Goal: Task Accomplishment & Management: Manage account settings

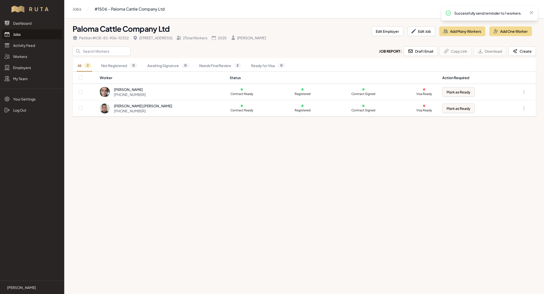
click at [34, 36] on link "Jobs" at bounding box center [32, 34] width 60 height 10
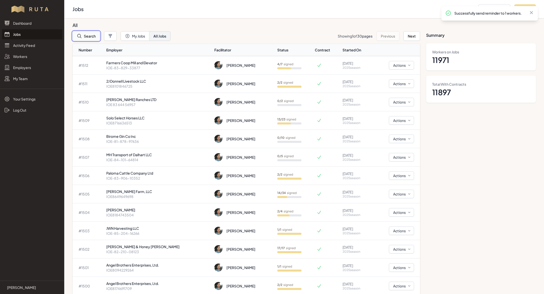
click at [92, 39] on button "Search" at bounding box center [86, 36] width 27 height 10
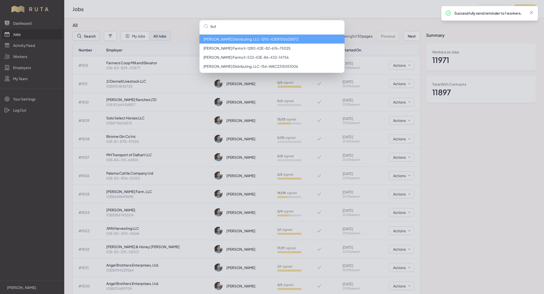
type input "butc"
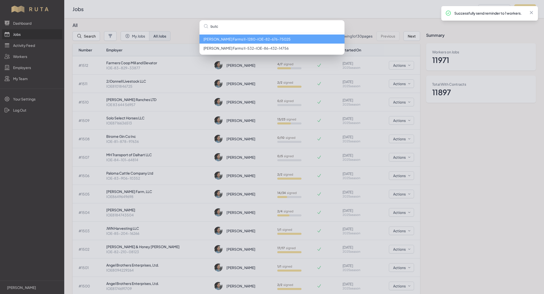
click at [263, 40] on li "[PERSON_NAME] Farms II - 1280 - IOE-82-676-75025" at bounding box center [272, 39] width 145 height 9
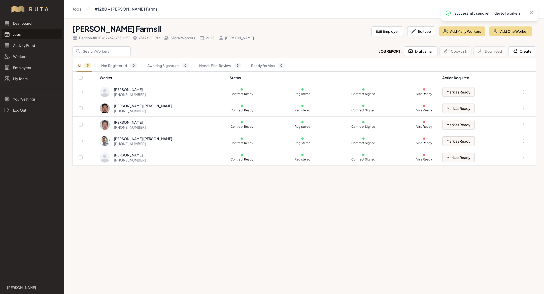
click at [27, 35] on link "Jobs" at bounding box center [32, 34] width 60 height 10
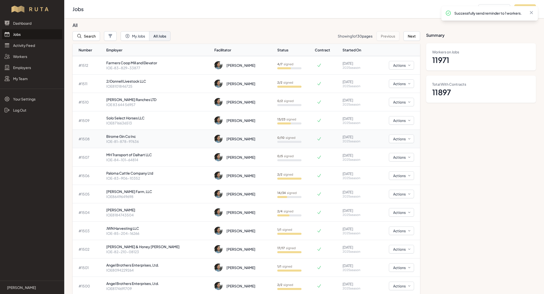
click at [158, 141] on p "IOE-81-878-97636" at bounding box center [158, 141] width 104 height 5
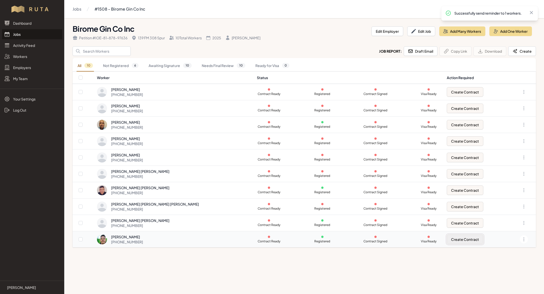
click at [451, 238] on button "Create Contract" at bounding box center [465, 240] width 37 height 10
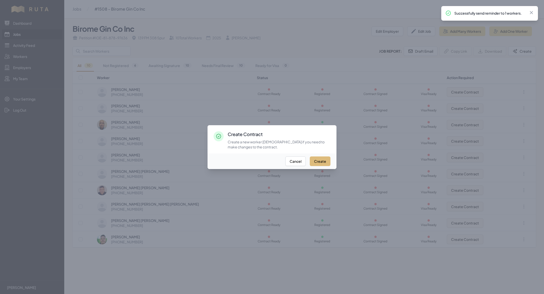
click at [312, 159] on button "Create" at bounding box center [320, 162] width 21 height 10
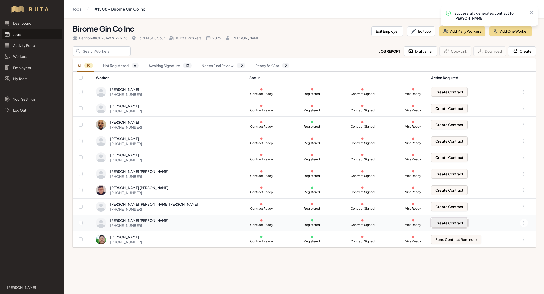
click at [445, 220] on button "Create Contract" at bounding box center [450, 223] width 37 height 10
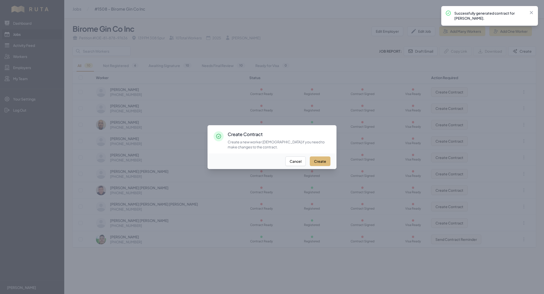
click at [323, 160] on button "Create" at bounding box center [320, 162] width 21 height 10
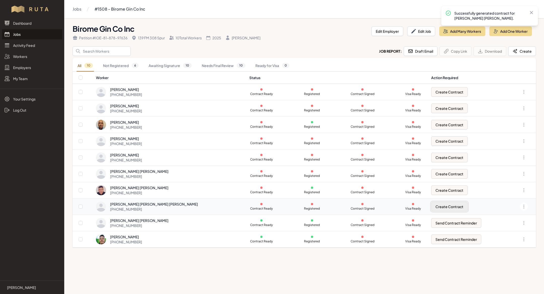
click at [432, 209] on button "Create Contract" at bounding box center [450, 207] width 37 height 10
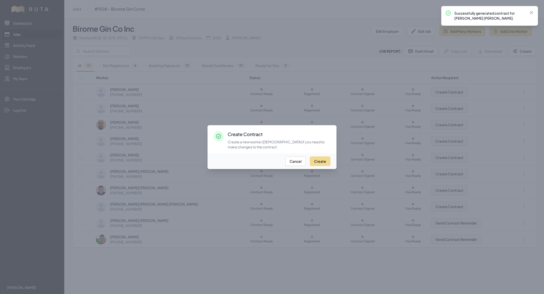
click at [323, 154] on div "Create Cancel" at bounding box center [272, 162] width 129 height 16
click at [323, 155] on div "Create Cancel" at bounding box center [272, 162] width 129 height 16
click at [323, 157] on button "Create" at bounding box center [320, 162] width 21 height 10
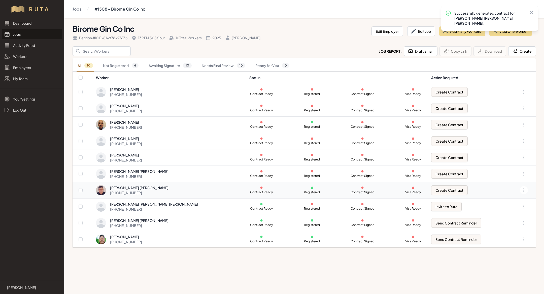
click at [429, 185] on td "Create Contract" at bounding box center [469, 190] width 80 height 16
click at [432, 190] on button "Create Contract" at bounding box center [450, 191] width 37 height 10
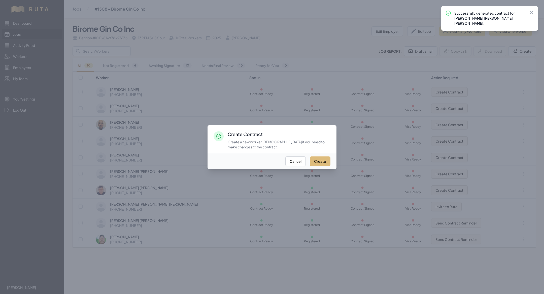
click at [324, 159] on button "Create" at bounding box center [320, 162] width 21 height 10
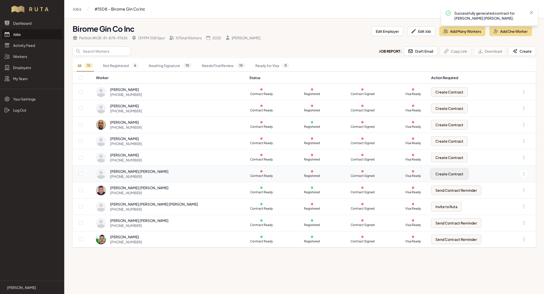
click at [432, 175] on button "Create Contract" at bounding box center [450, 174] width 37 height 10
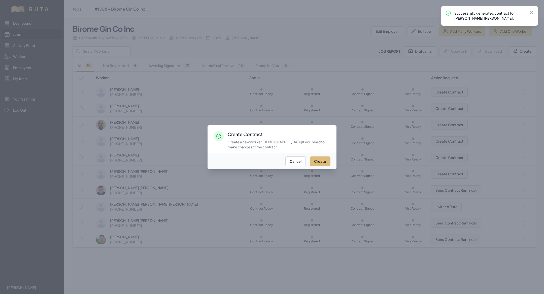
click at [317, 164] on button "Create" at bounding box center [320, 162] width 21 height 10
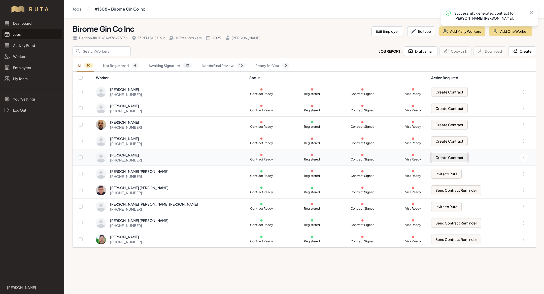
click at [450, 158] on button "Create Contract" at bounding box center [450, 158] width 37 height 10
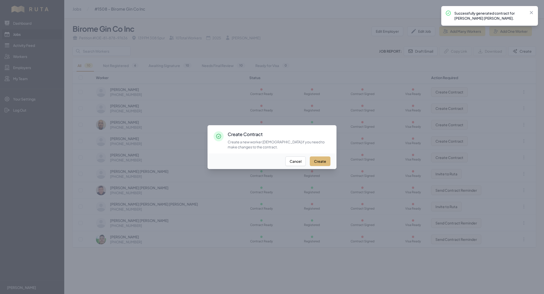
click at [325, 160] on button "Create" at bounding box center [320, 162] width 21 height 10
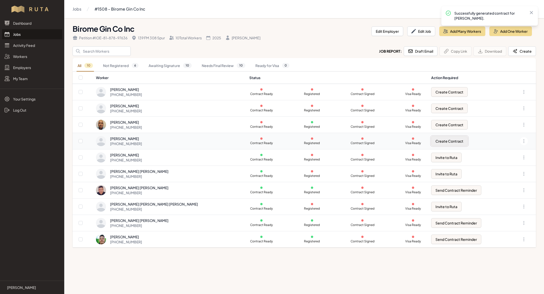
click at [438, 136] on button "Create Contract" at bounding box center [450, 141] width 37 height 10
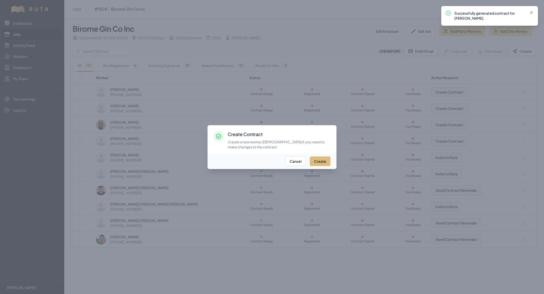
click at [319, 160] on button "Create" at bounding box center [320, 162] width 21 height 10
click at [413, 79] on div at bounding box center [272, 147] width 544 height 294
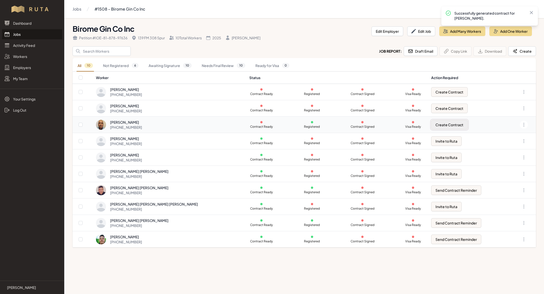
click at [432, 124] on button "Create Contract" at bounding box center [450, 125] width 37 height 10
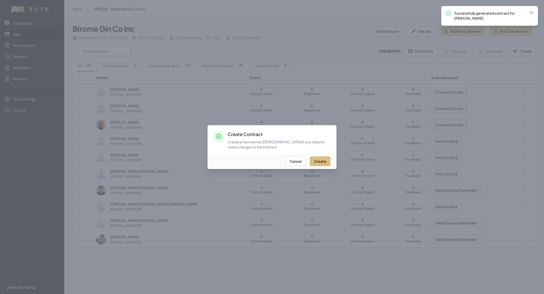
click at [327, 159] on button "Create" at bounding box center [320, 162] width 21 height 10
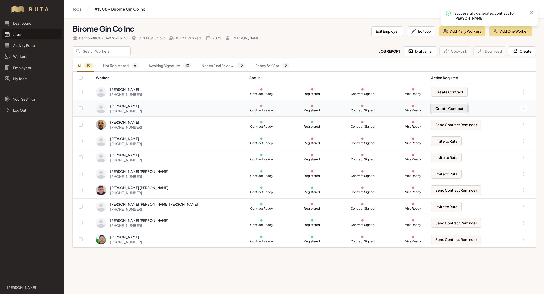
click at [449, 109] on button "Create Contract" at bounding box center [450, 109] width 37 height 10
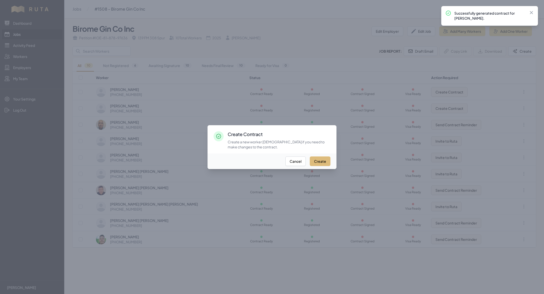
click at [323, 159] on button "Create" at bounding box center [320, 162] width 21 height 10
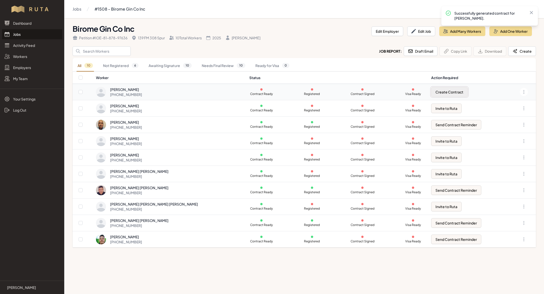
click at [432, 94] on button "Create Contract" at bounding box center [450, 92] width 37 height 10
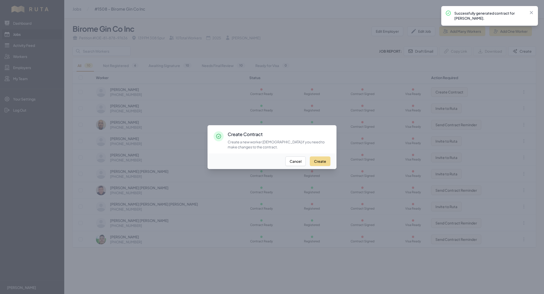
click at [326, 167] on div "Create Cancel" at bounding box center [272, 162] width 129 height 16
click at [321, 157] on button "Create" at bounding box center [320, 162] width 21 height 10
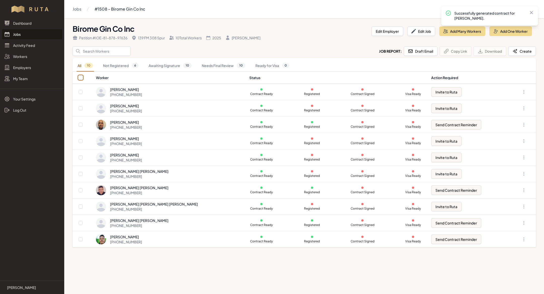
click at [80, 77] on input "checkbox" at bounding box center [81, 78] width 4 height 4
checkbox input "true"
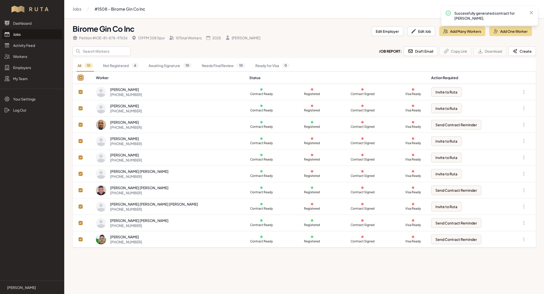
checkbox input "true"
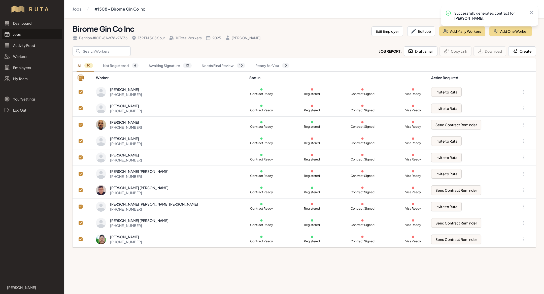
checkbox input "true"
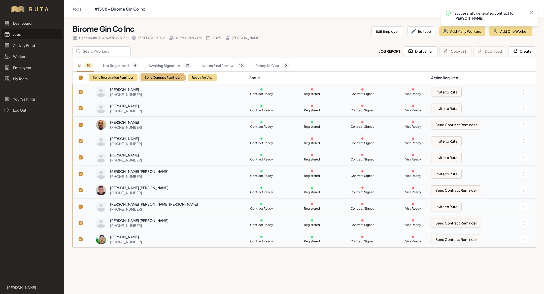
click at [159, 77] on button "Send Contract Reminder" at bounding box center [163, 77] width 44 height 7
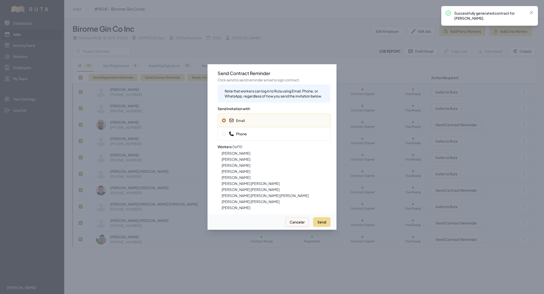
click at [261, 136] on span "Phone" at bounding box center [274, 133] width 104 height 5
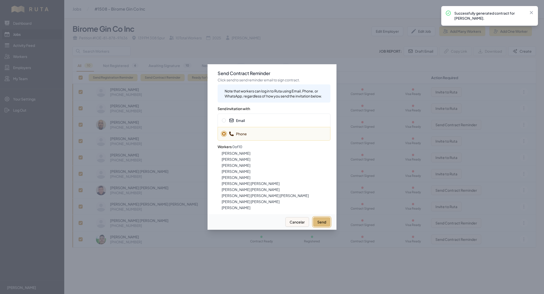
click at [319, 220] on button "Send" at bounding box center [321, 222] width 17 height 10
click at [249, 120] on span "Email" at bounding box center [274, 120] width 104 height 5
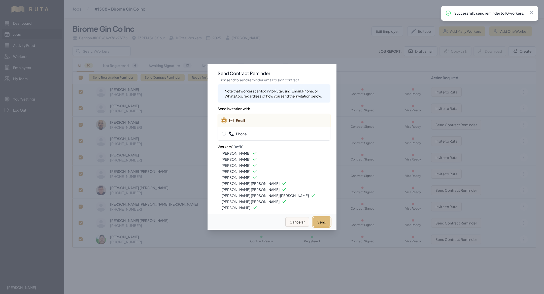
click at [322, 222] on button "Send" at bounding box center [321, 222] width 17 height 10
click at [128, 51] on div at bounding box center [272, 147] width 544 height 294
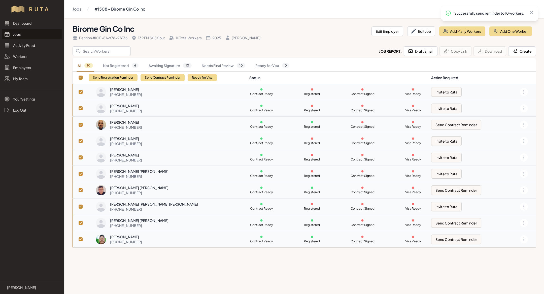
click at [22, 35] on link "Jobs" at bounding box center [32, 34] width 60 height 10
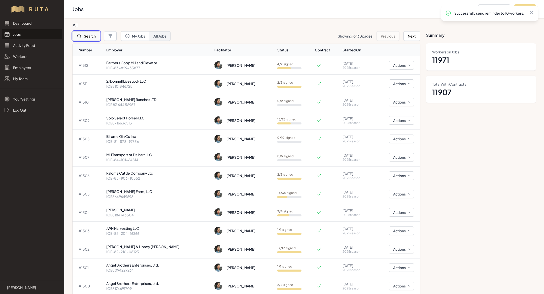
click at [87, 33] on button "Search" at bounding box center [86, 36] width 27 height 10
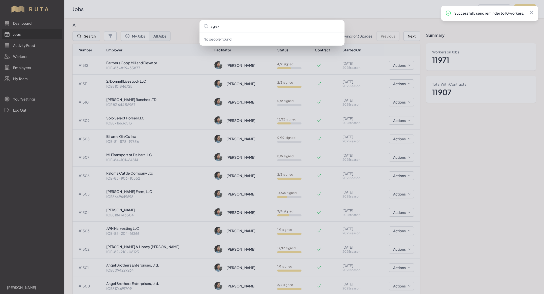
type input "ag exp"
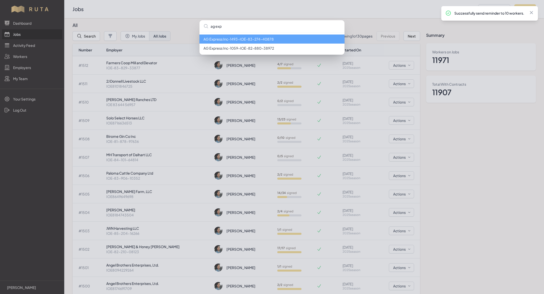
click at [226, 43] on li "AG Express Inc - 1493 - IOE-83-274-40878" at bounding box center [272, 39] width 145 height 9
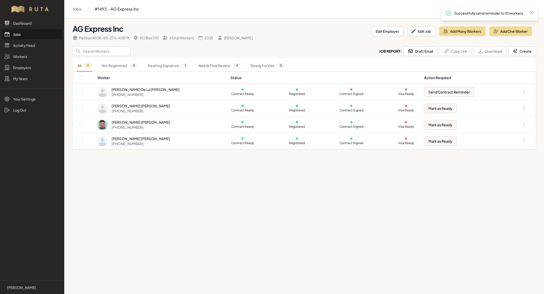
click at [36, 34] on link "Jobs" at bounding box center [32, 34] width 60 height 10
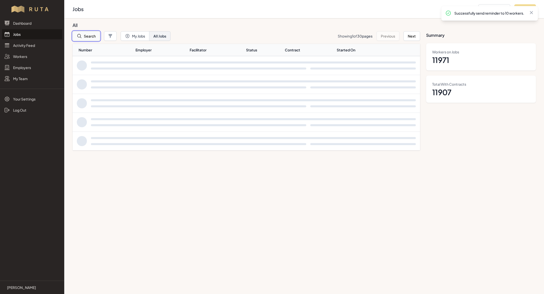
click at [83, 39] on button "Search" at bounding box center [86, 36] width 27 height 10
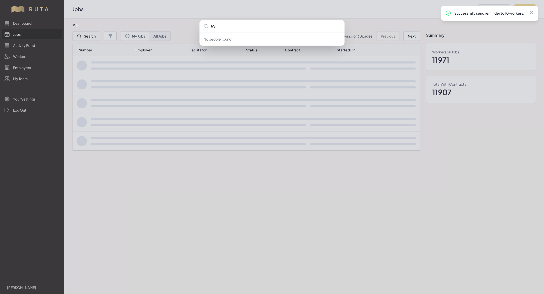
type input "JWN"
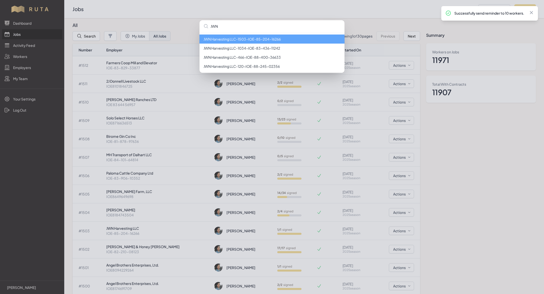
click at [238, 37] on li "JWN Harvesting LLC - 1503 - IOE-85-204-16266" at bounding box center [272, 39] width 145 height 9
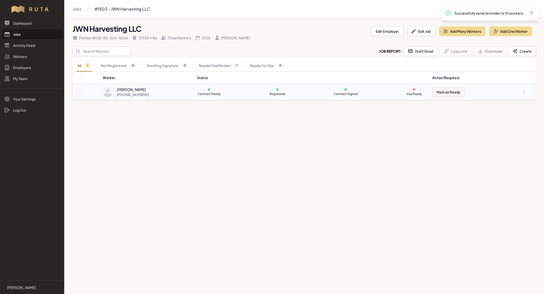
click at [245, 94] on td "Contract Ready Registered Contract Signed Visa Ready" at bounding box center [311, 92] width 235 height 16
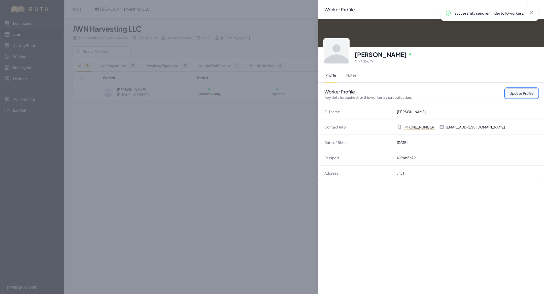
click at [519, 93] on button "Update Profile" at bounding box center [522, 93] width 33 height 10
select select "MX"
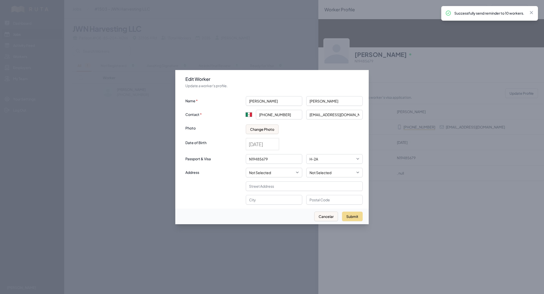
click at [266, 134] on div "Name [PERSON_NAME] Contact International [GEOGRAPHIC_DATA] [GEOGRAPHIC_DATA] [G…" at bounding box center [274, 148] width 177 height 112
click at [266, 133] on button "Change Photo" at bounding box center [262, 130] width 33 height 10
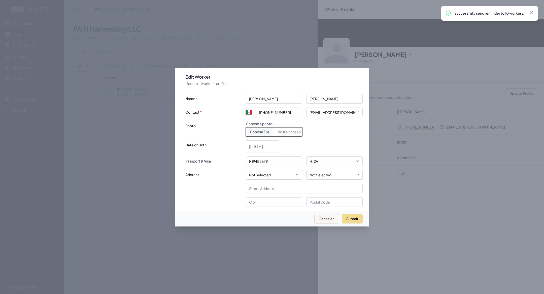
click at [266, 133] on input "Choose document photo" at bounding box center [274, 131] width 56 height 9
type input "C:\fakepath\[PERSON_NAME].jpeg"
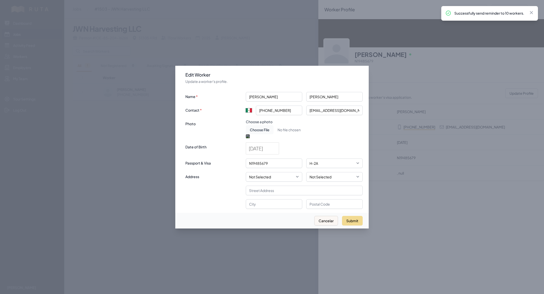
click at [292, 172] on div at bounding box center [274, 181] width 56 height 56
click at [292, 164] on div at bounding box center [274, 173] width 56 height 56
click at [357, 226] on button "Submit" at bounding box center [352, 221] width 21 height 10
type input "+52"
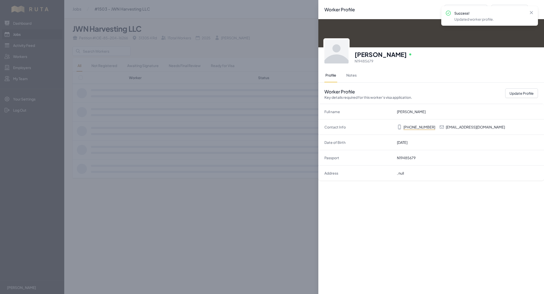
click at [235, 199] on div "Worker Profile Previous Worker Next Worker Close panel [PERSON_NAME] Online N19…" at bounding box center [272, 147] width 544 height 294
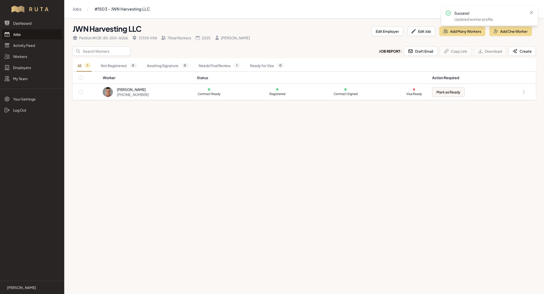
click at [31, 31] on link "Jobs" at bounding box center [32, 34] width 60 height 10
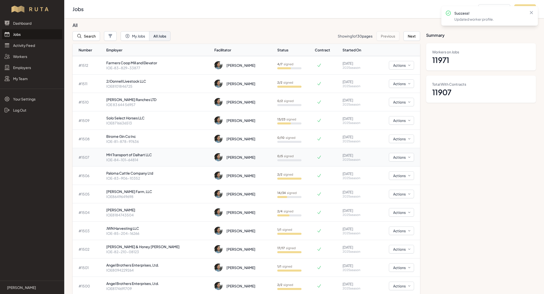
click at [155, 154] on p "MH Transport of Dalhart LLC" at bounding box center [158, 154] width 104 height 5
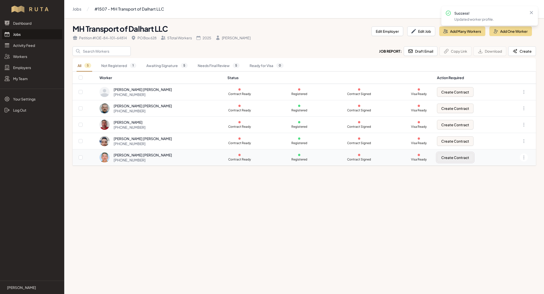
click at [450, 156] on button "Create Contract" at bounding box center [455, 158] width 37 height 10
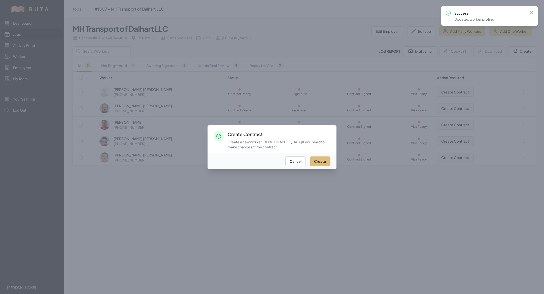
click at [322, 159] on button "Create" at bounding box center [320, 162] width 21 height 10
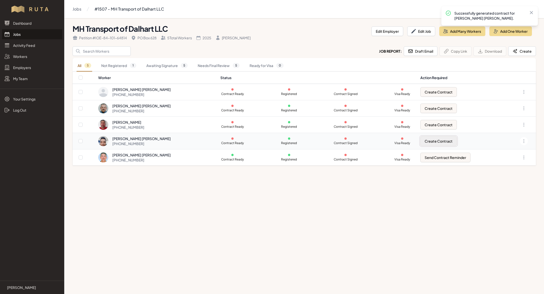
click at [433, 142] on button "Create Contract" at bounding box center [439, 141] width 37 height 10
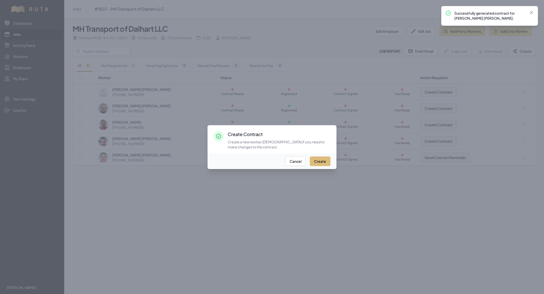
click at [319, 158] on button "Create" at bounding box center [320, 162] width 21 height 10
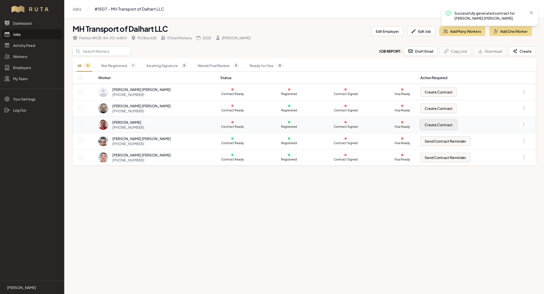
click at [435, 123] on button "Create Contract" at bounding box center [439, 125] width 37 height 10
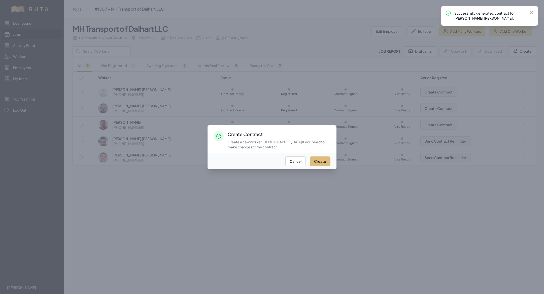
click at [316, 157] on button "Create" at bounding box center [320, 162] width 21 height 10
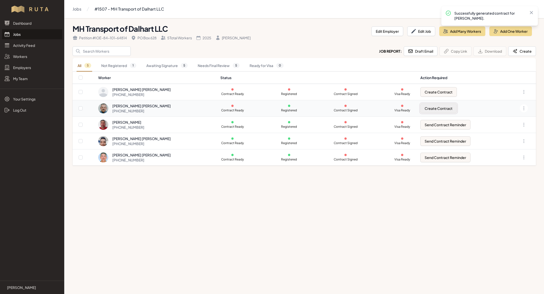
click at [448, 104] on button "Create Contract" at bounding box center [439, 109] width 37 height 10
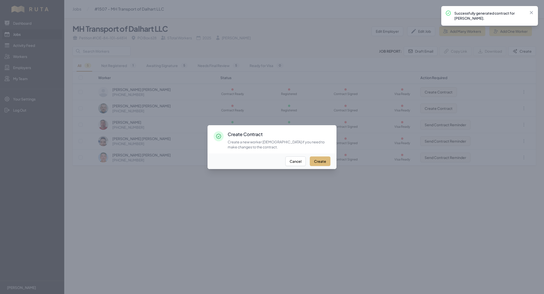
click at [321, 158] on button "Create" at bounding box center [320, 162] width 21 height 10
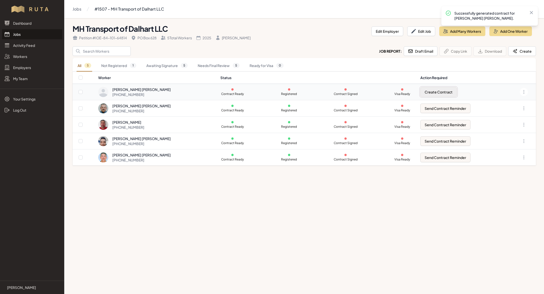
click at [441, 92] on button "Create Contract" at bounding box center [439, 92] width 37 height 10
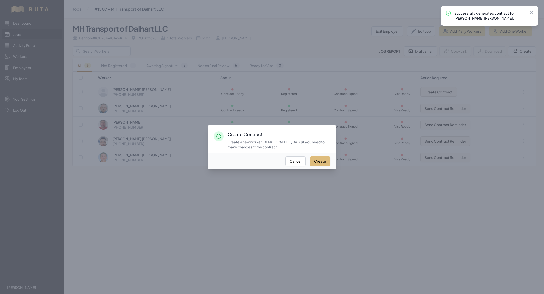
click at [321, 159] on button "Create" at bounding box center [320, 162] width 21 height 10
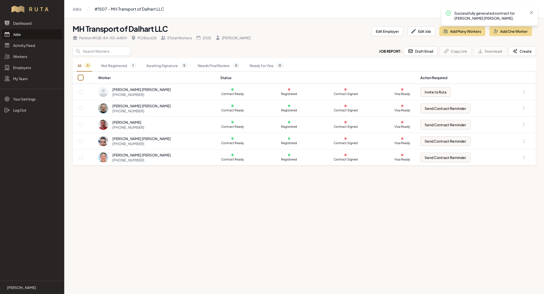
click at [80, 78] on input "checkbox" at bounding box center [81, 78] width 4 height 4
checkbox input "true"
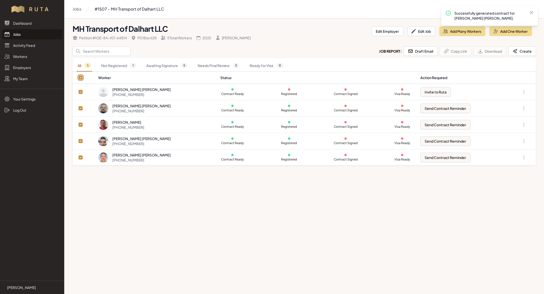
checkbox input "true"
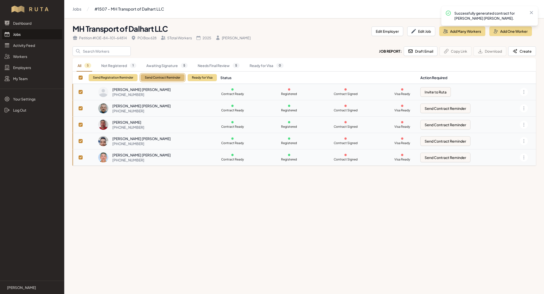
click at [158, 77] on button "Send Contract Reminder" at bounding box center [163, 77] width 44 height 7
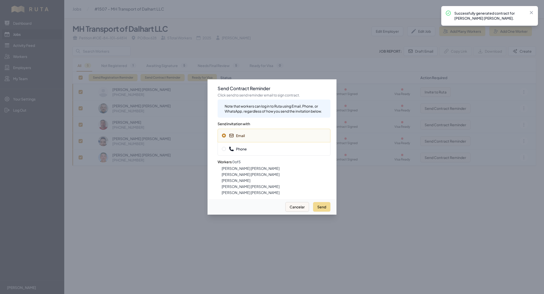
click at [247, 148] on span "Phone" at bounding box center [274, 148] width 104 height 5
click at [323, 208] on button "Send" at bounding box center [321, 207] width 17 height 10
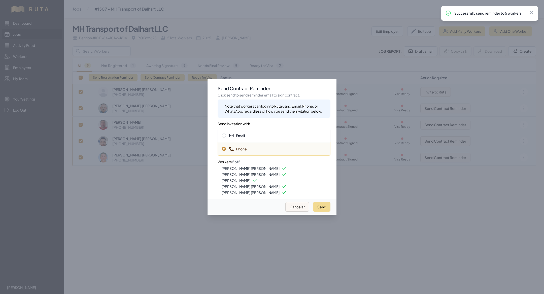
click at [277, 136] on span "Email" at bounding box center [274, 135] width 104 height 5
click at [319, 203] on button "Send" at bounding box center [321, 207] width 17 height 10
click at [150, 189] on div at bounding box center [272, 147] width 544 height 294
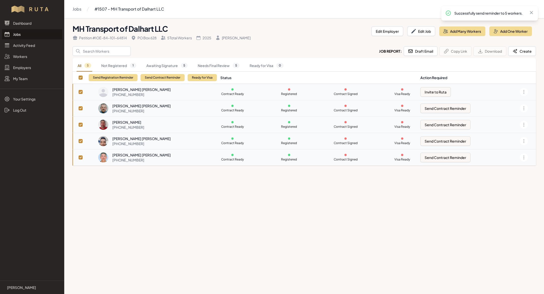
click at [33, 31] on link "Jobs" at bounding box center [32, 34] width 60 height 10
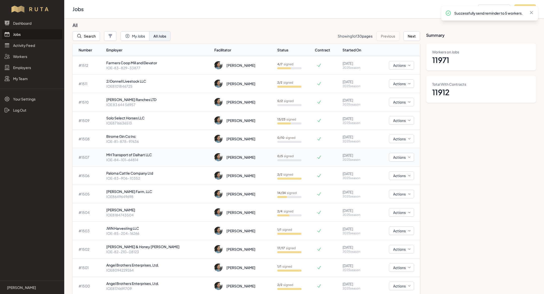
click at [160, 155] on p "MH Transport of Dalhart LLC" at bounding box center [158, 154] width 104 height 5
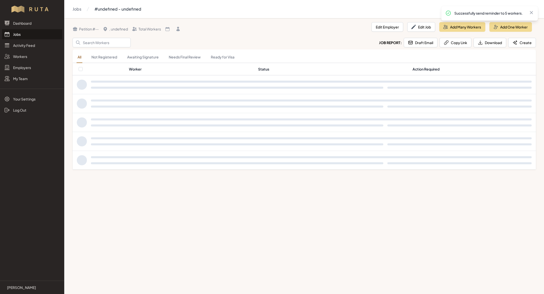
click at [160, 155] on div at bounding box center [311, 160] width 441 height 10
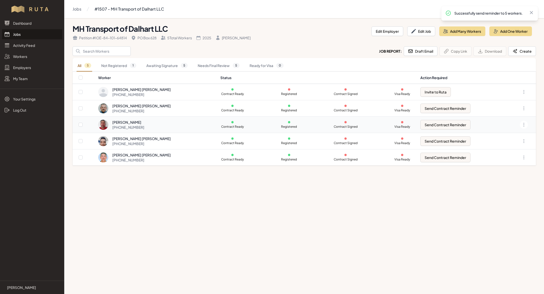
click at [136, 125] on div "[PHONE_NUMBER]" at bounding box center [128, 127] width 32 height 5
click at [34, 30] on link "Jobs" at bounding box center [32, 34] width 60 height 10
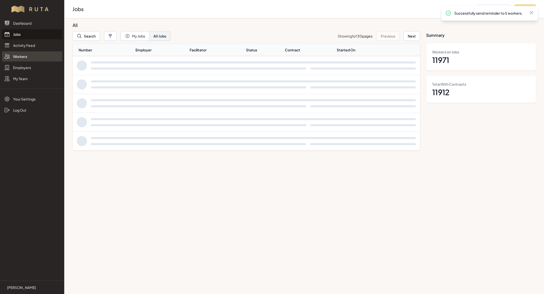
click at [34, 58] on link "Workers" at bounding box center [32, 56] width 60 height 10
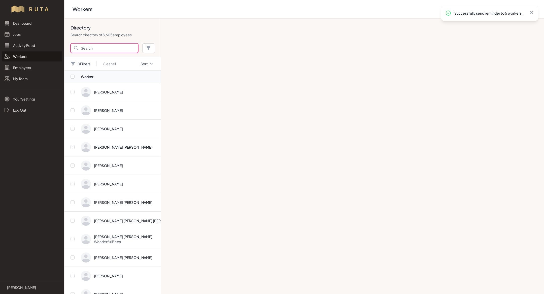
click at [123, 52] on input "Search" at bounding box center [105, 48] width 68 height 10
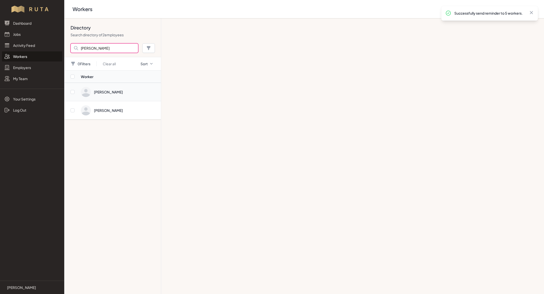
type input "[PERSON_NAME]"
click at [127, 93] on span "Directory" at bounding box center [119, 92] width 77 height 10
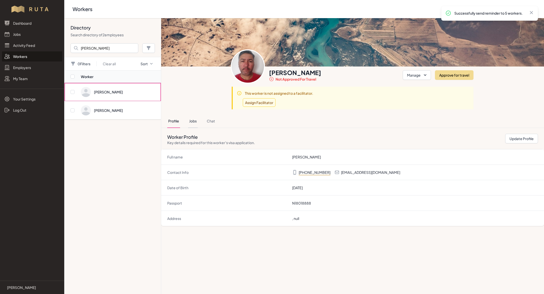
click at [196, 121] on button "Jobs" at bounding box center [193, 121] width 10 height 14
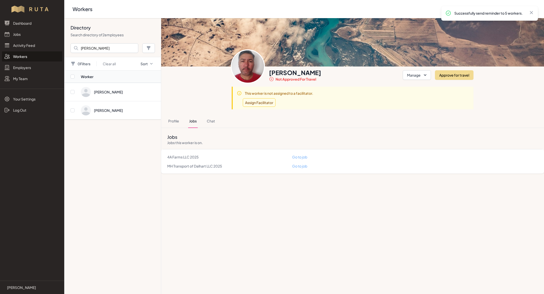
click at [303, 157] on link "Go to job" at bounding box center [299, 157] width 15 height 5
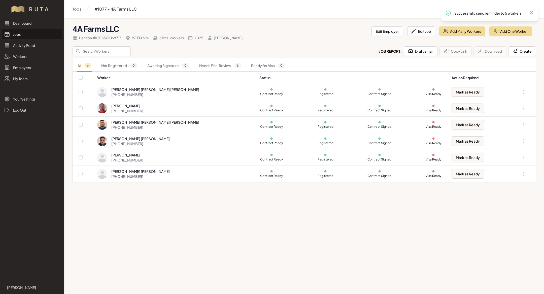
click at [26, 33] on link "Jobs" at bounding box center [32, 34] width 60 height 10
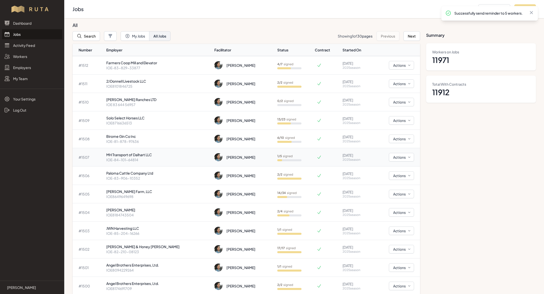
click at [158, 154] on p "MH Transport of Dalhart LLC" at bounding box center [158, 154] width 104 height 5
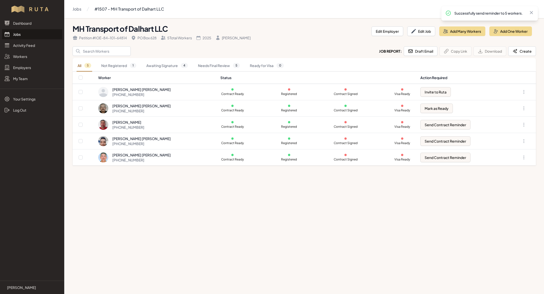
click at [25, 30] on link "Jobs" at bounding box center [32, 34] width 60 height 10
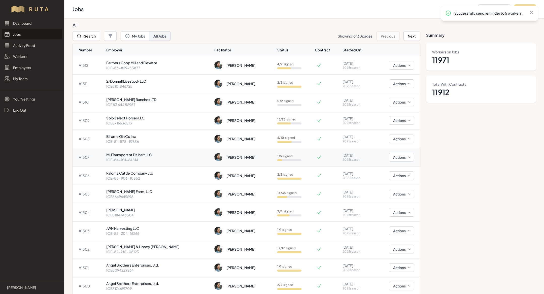
click at [139, 157] on p "IOE-84-101-64814" at bounding box center [158, 159] width 104 height 5
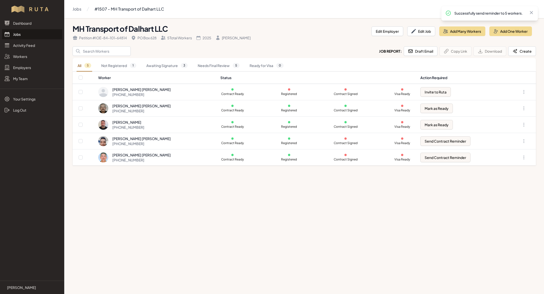
click at [22, 32] on link "Jobs" at bounding box center [32, 34] width 60 height 10
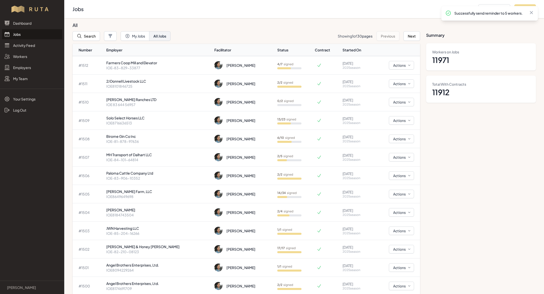
click at [11, 288] on p "[PERSON_NAME]" at bounding box center [21, 287] width 29 height 5
click at [28, 287] on p "[PERSON_NAME]" at bounding box center [21, 287] width 29 height 5
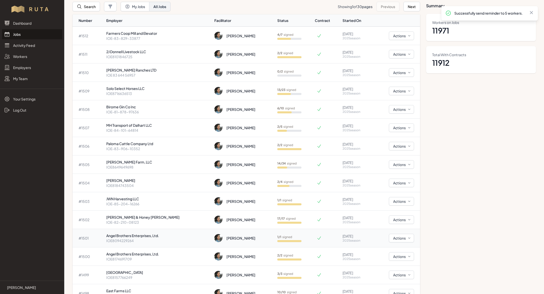
scroll to position [30, 0]
click at [31, 288] on p "[PERSON_NAME]" at bounding box center [21, 287] width 29 height 5
click at [26, 288] on p "[PERSON_NAME]" at bounding box center [21, 287] width 29 height 5
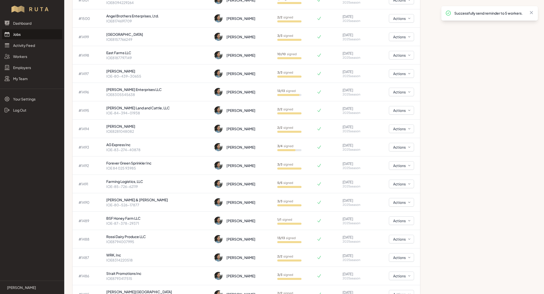
scroll to position [268, 0]
click at [169, 146] on p "IOE-83-274-40878" at bounding box center [158, 148] width 104 height 5
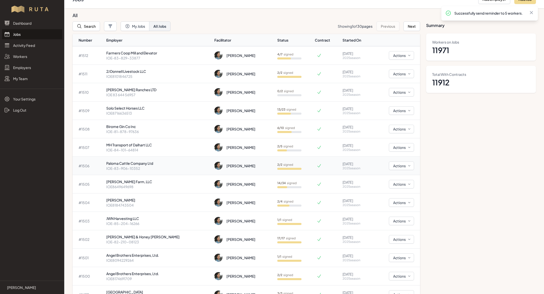
scroll to position [9, 0]
click at [151, 123] on td "Birome Gin Co Inc IOE-81-878-97636" at bounding box center [158, 130] width 108 height 18
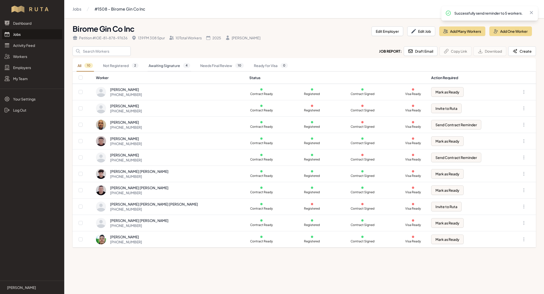
click at [165, 70] on link "Awaiting Signature 4" at bounding box center [170, 66] width 44 height 12
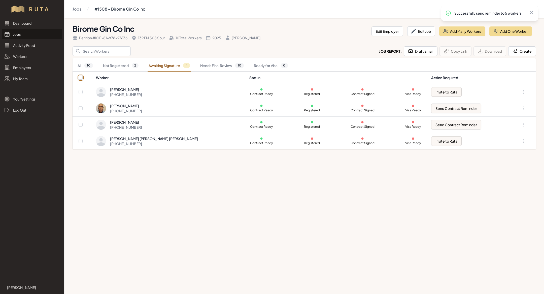
click at [82, 78] on input "checkbox" at bounding box center [81, 78] width 4 height 4
checkbox input "true"
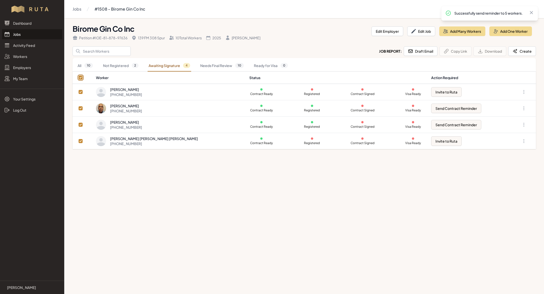
checkbox input "true"
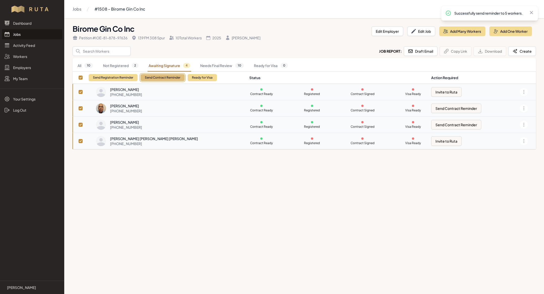
click at [171, 79] on button "Send Contract Reminder" at bounding box center [163, 77] width 44 height 7
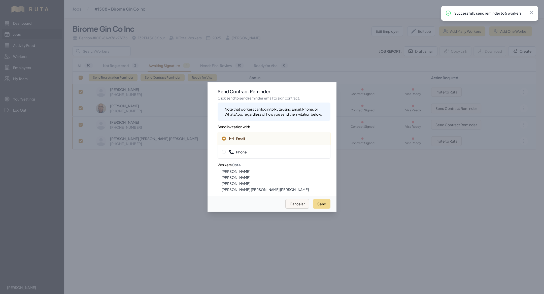
click at [264, 149] on span "Phone" at bounding box center [274, 151] width 104 height 5
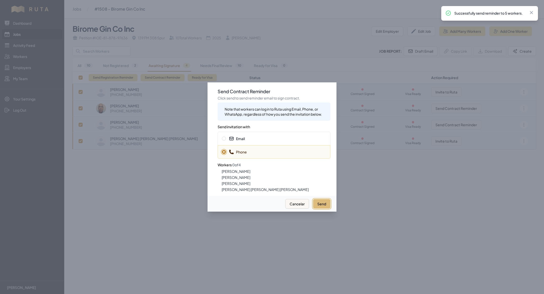
click at [322, 204] on button "Send" at bounding box center [321, 204] width 17 height 10
click at [105, 226] on div at bounding box center [272, 147] width 544 height 294
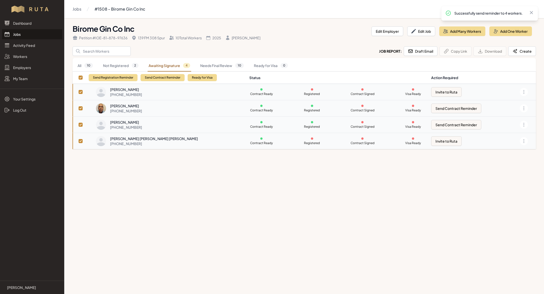
click at [44, 35] on link "Jobs" at bounding box center [32, 34] width 60 height 10
